Goal: Transaction & Acquisition: Purchase product/service

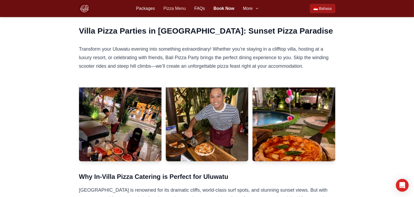
click at [170, 6] on link "Pizza Menu" at bounding box center [174, 8] width 22 height 6
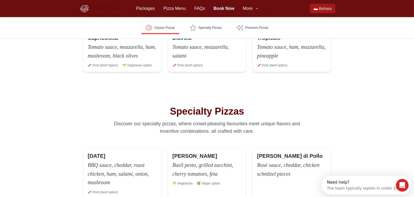
scroll to position [283, 0]
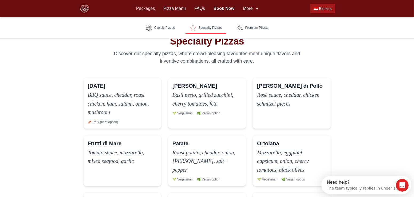
click at [144, 6] on link "Packages" at bounding box center [145, 8] width 19 height 6
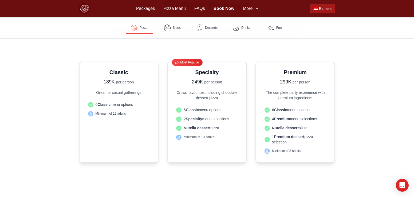
scroll to position [142, 0]
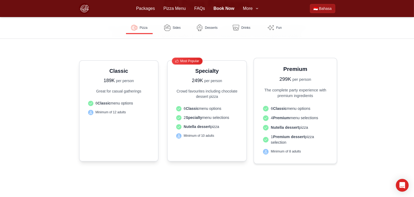
click at [302, 125] on span "Nutella dessert pizza" at bounding box center [288, 128] width 37 height 6
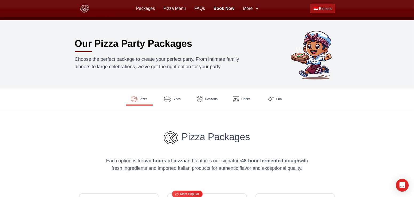
scroll to position [0, 0]
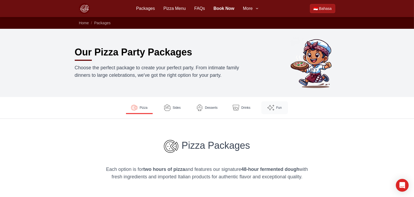
click at [274, 107] on img at bounding box center [270, 107] width 7 height 7
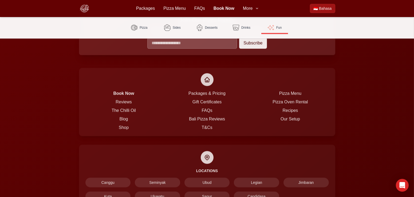
scroll to position [1321, 0]
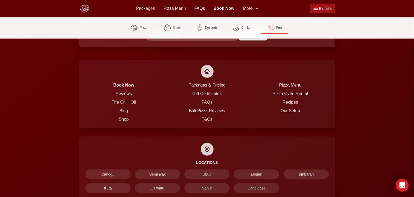
click at [144, 9] on link "Packages" at bounding box center [145, 8] width 19 height 6
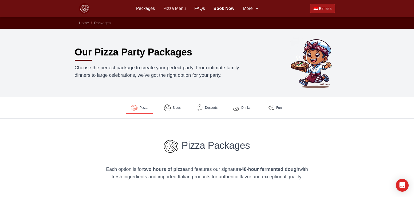
click at [168, 8] on link "Pizza Menu" at bounding box center [174, 8] width 22 height 6
